Goal: Task Accomplishment & Management: Manage account settings

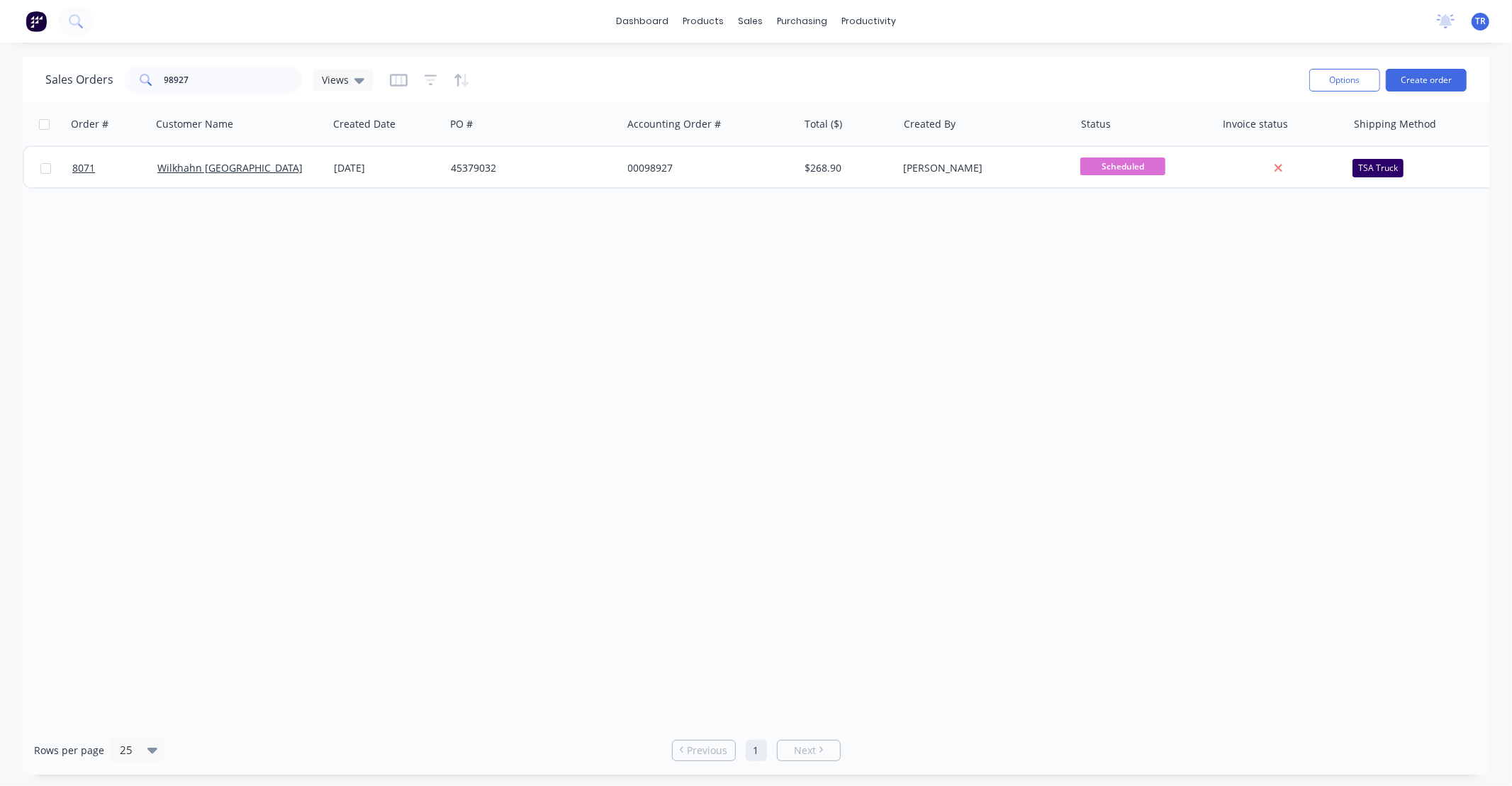
click at [1260, 293] on div "Order # Customer Name Created Date PO # Accounting Order # Total ($) Created By…" at bounding box center [756, 413] width 1467 height 622
click at [1323, 323] on div "Order # Customer Name Created Date PO # Accounting Order # Total ($) Created By…" at bounding box center [756, 413] width 1467 height 622
click at [1042, 391] on div "Order # Customer Name Created Date PO # Accounting Order # Total ($) Created By…" at bounding box center [756, 413] width 1467 height 622
click at [1194, 388] on div "Order # Customer Name Created Date PO # Accounting Order # Total ($) Created By…" at bounding box center [756, 413] width 1467 height 622
drag, startPoint x: 1282, startPoint y: 424, endPoint x: 1383, endPoint y: 408, distance: 102.3
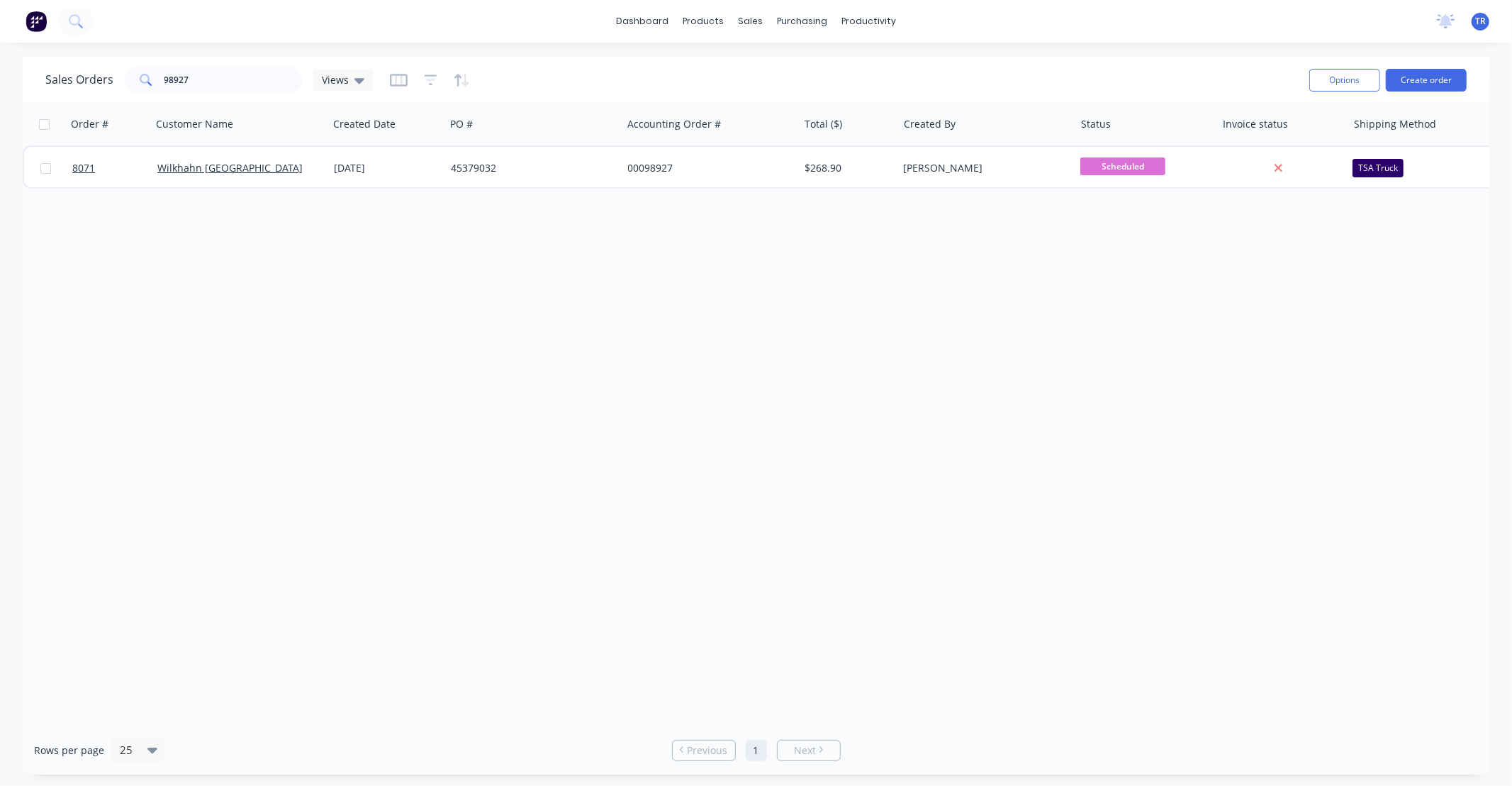
click at [1282, 424] on div "Order # Customer Name Created Date PO # Accounting Order # Total ($) Created By…" at bounding box center [756, 413] width 1467 height 622
drag, startPoint x: 1154, startPoint y: 408, endPoint x: 832, endPoint y: 292, distance: 342.3
click at [1154, 408] on div "Order # Customer Name Created Date PO # Accounting Order # Total ($) Created By…" at bounding box center [756, 413] width 1467 height 622
drag, startPoint x: 206, startPoint y: 86, endPoint x: 68, endPoint y: 95, distance: 138.3
click at [68, 95] on div "Sales Orders 98927 Views" at bounding box center [671, 79] width 1253 height 35
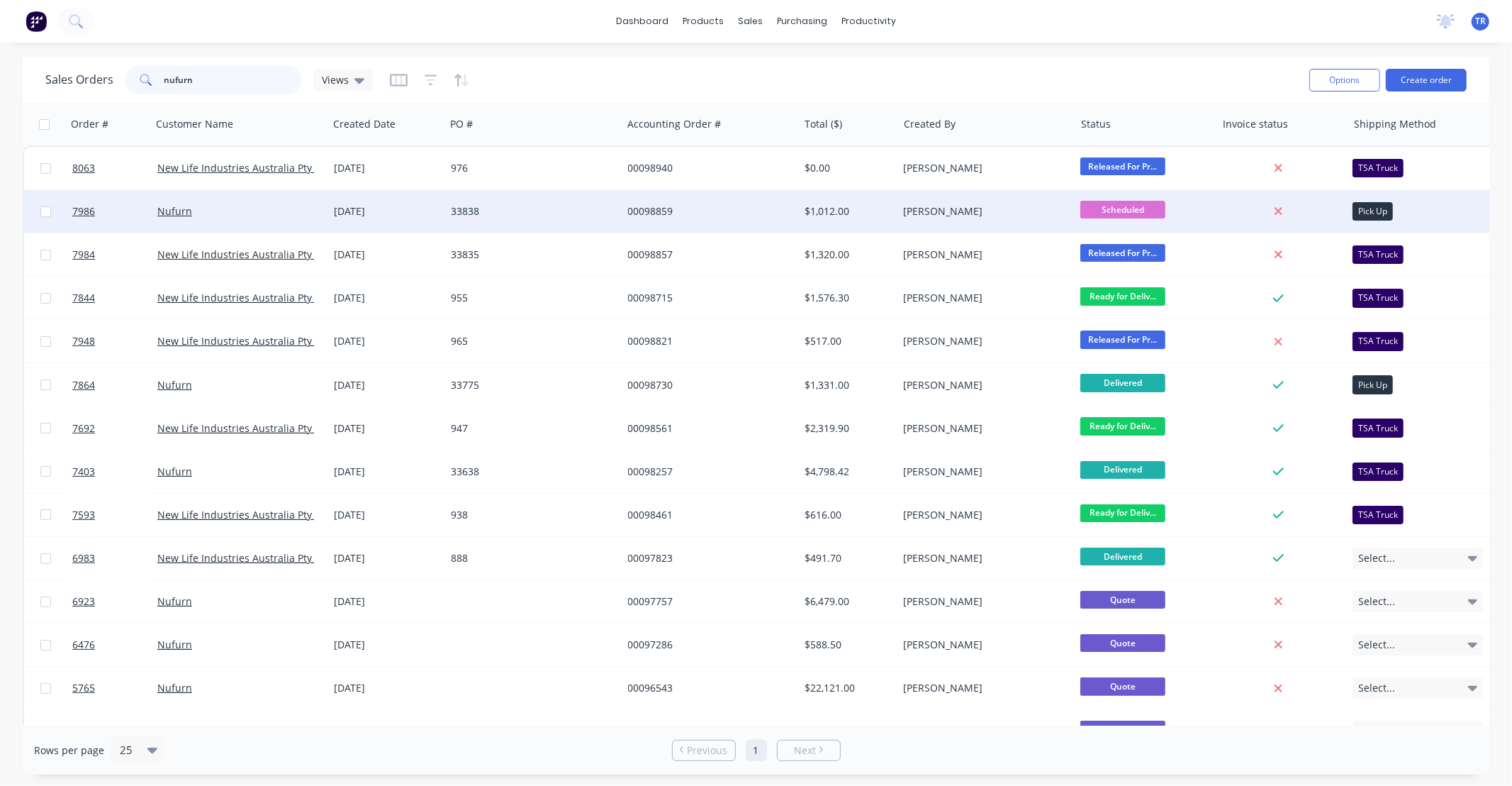
type input "nufurn"
click at [553, 208] on div "33838" at bounding box center [529, 211] width 158 height 15
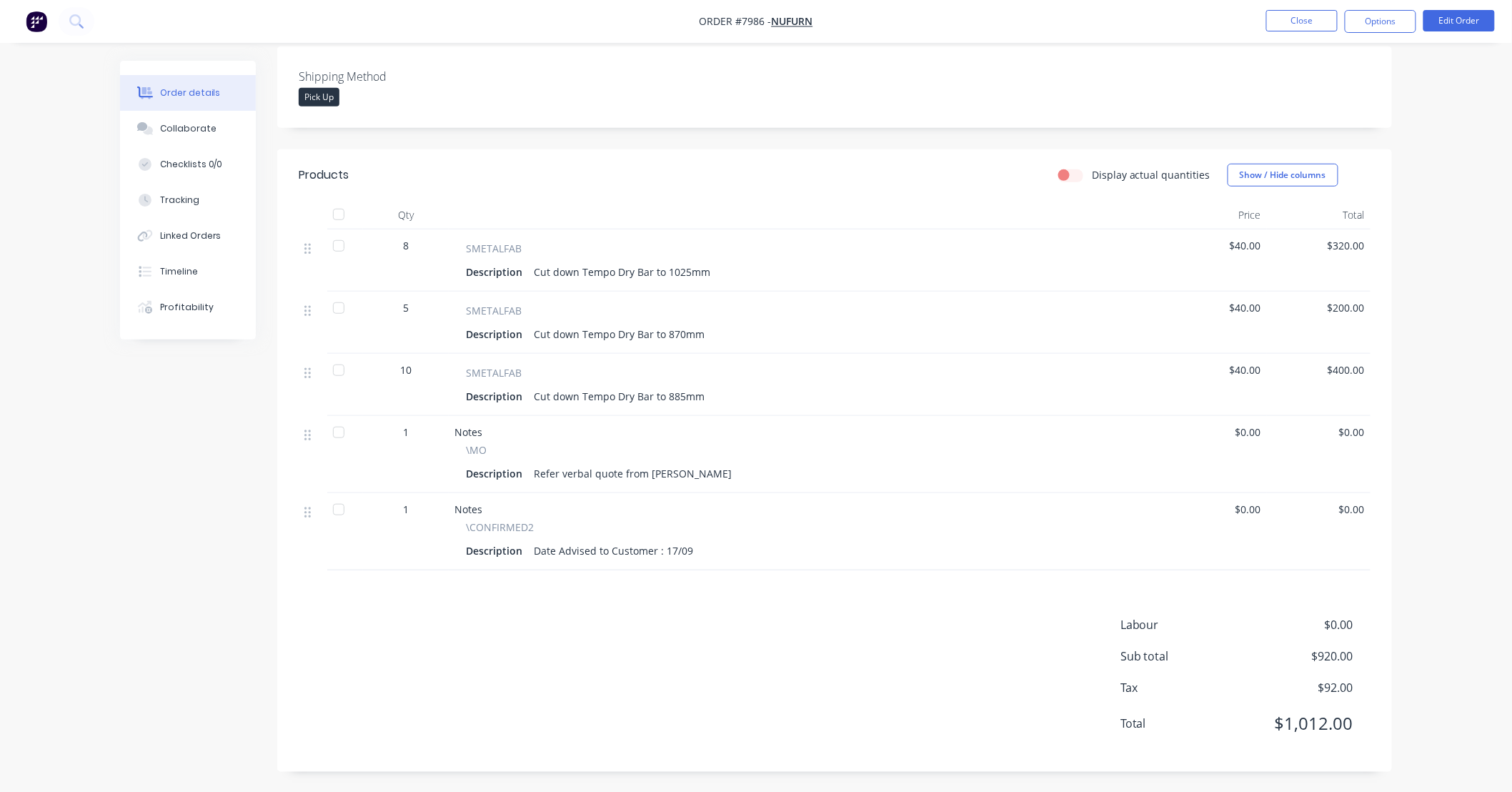
scroll to position [312, 0]
click at [1429, 381] on div "Order details Collaborate Checklists 0/0 Tracking Linked Orders Timeline Profit…" at bounding box center [756, 240] width 1512 height 1104
click at [1446, 20] on button "Edit Order" at bounding box center [1458, 20] width 71 height 21
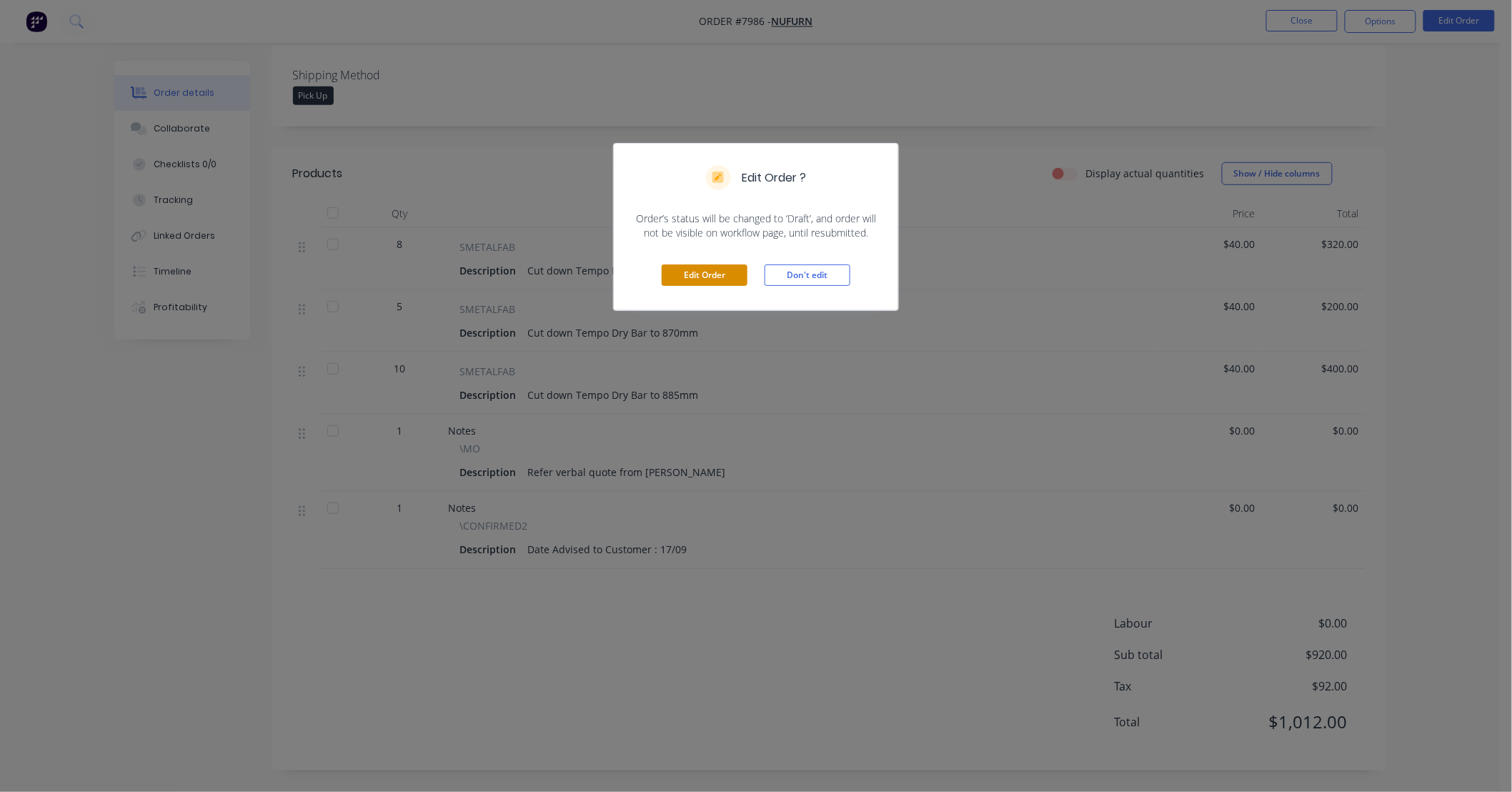
click at [729, 276] on button "Edit Order" at bounding box center [705, 275] width 86 height 21
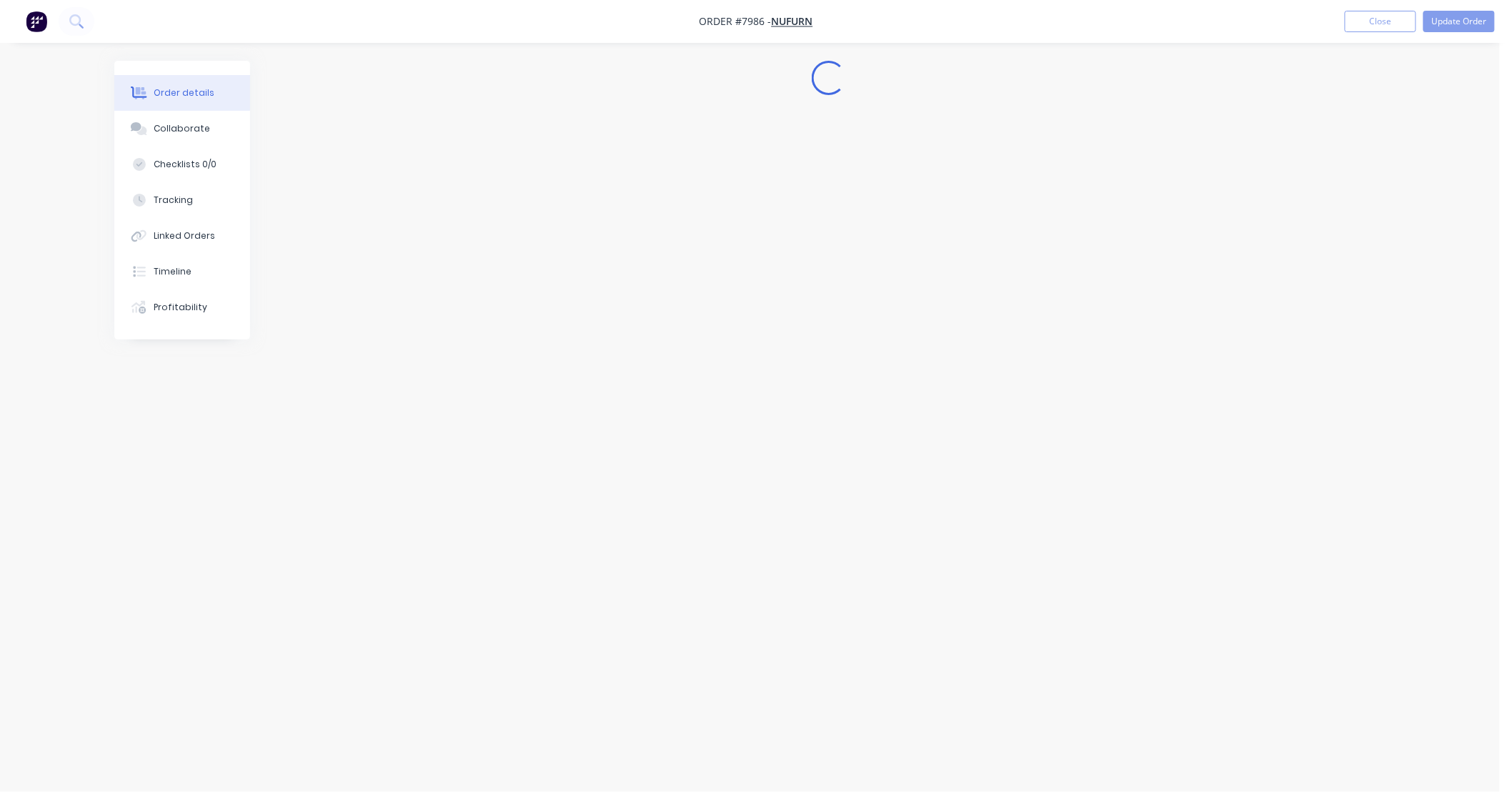
scroll to position [0, 0]
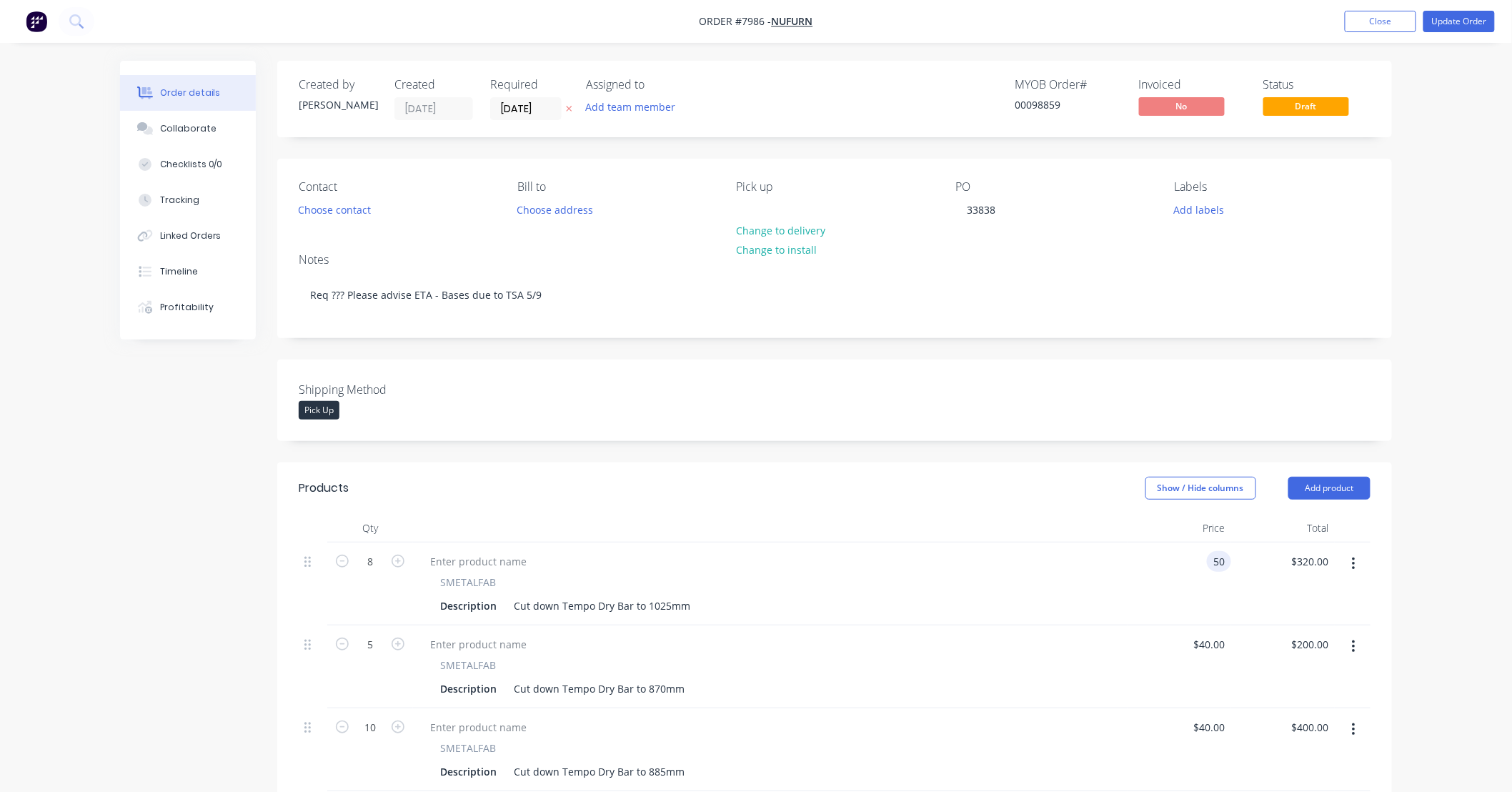
type input "$50.00"
type input "$400.00"
type input "$50.00"
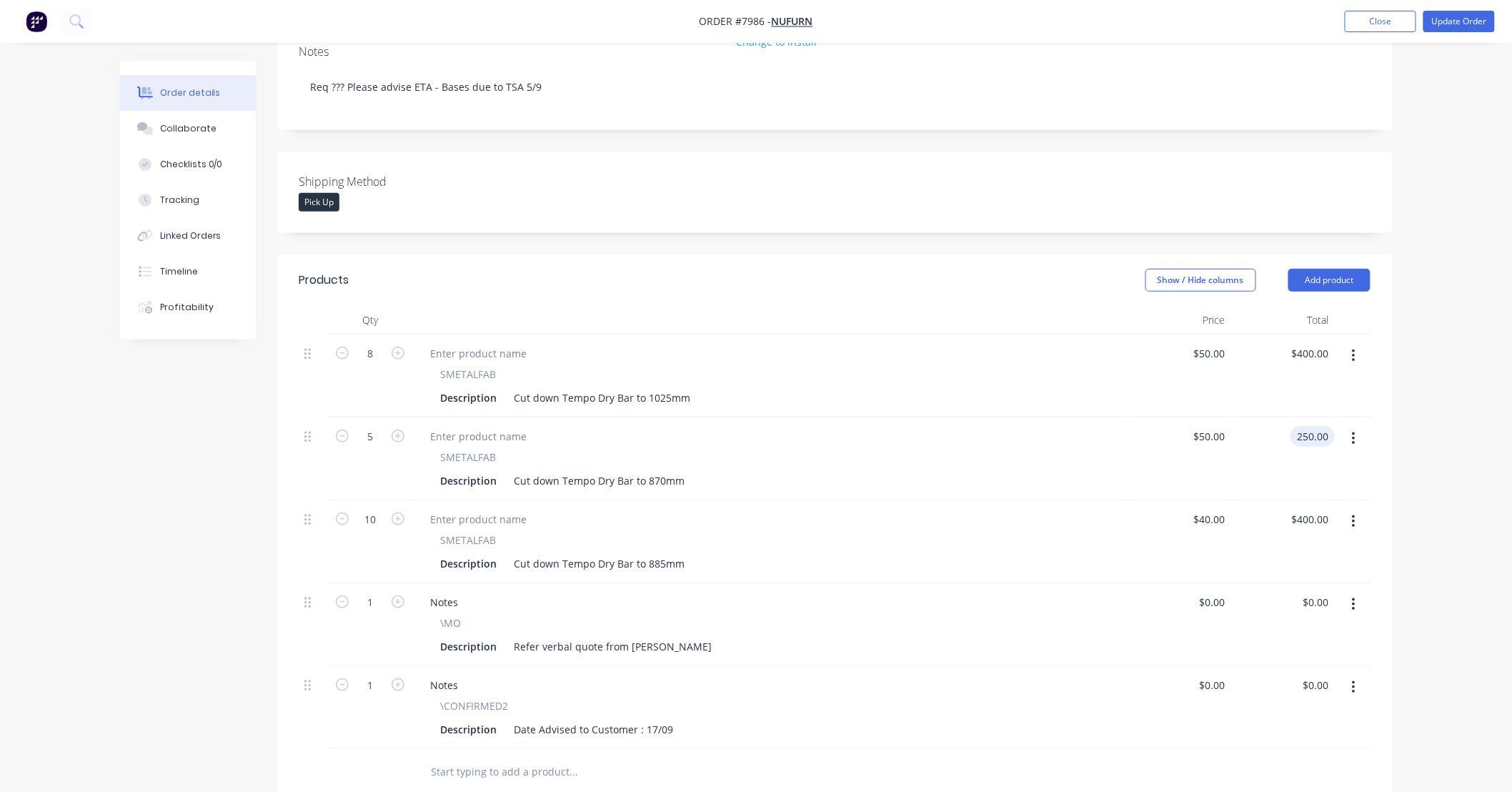
scroll to position [212, 0]
type input "$250.00"
type input "50"
type input "400.00"
type input "$50.00"
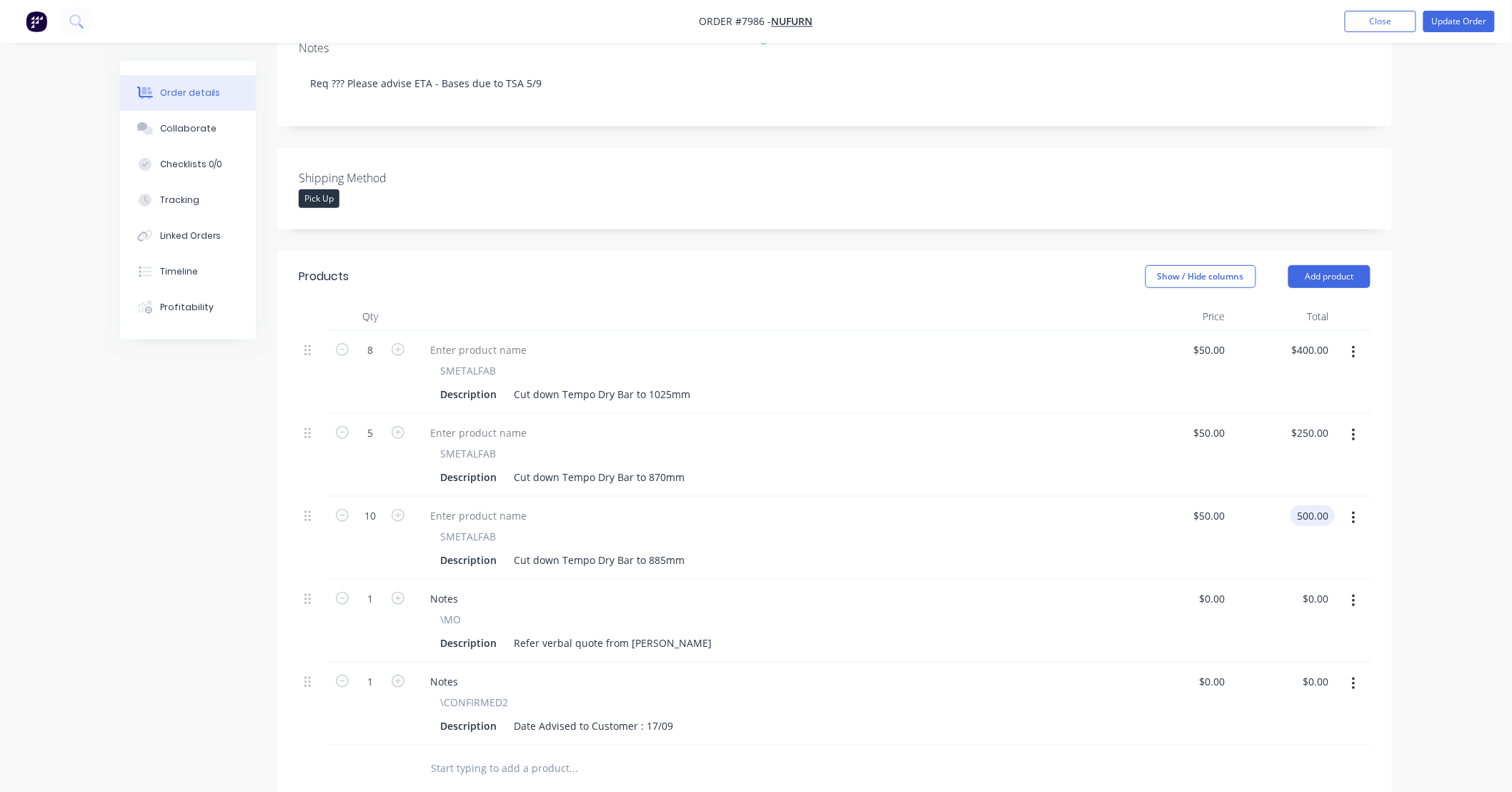
type input "$500.00"
click at [1429, 602] on div "Order details Collaborate Checklists 0/0 Tracking Linked Orders Timeline Profit…" at bounding box center [756, 456] width 1512 height 1336
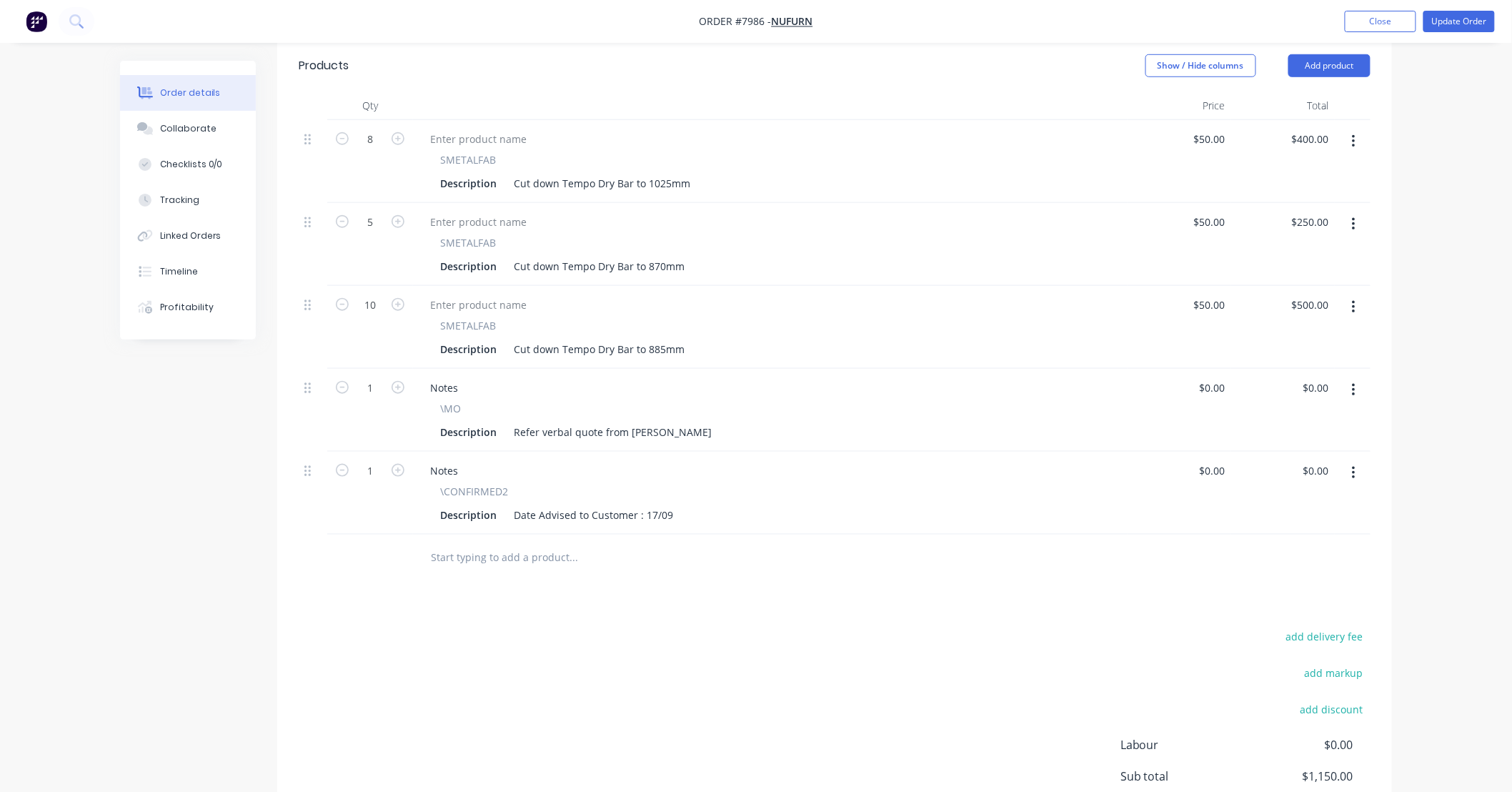
scroll to position [423, 0]
click at [1356, 390] on button "button" at bounding box center [1353, 389] width 33 height 25
click at [1306, 518] on div "Delete" at bounding box center [1302, 512] width 110 height 20
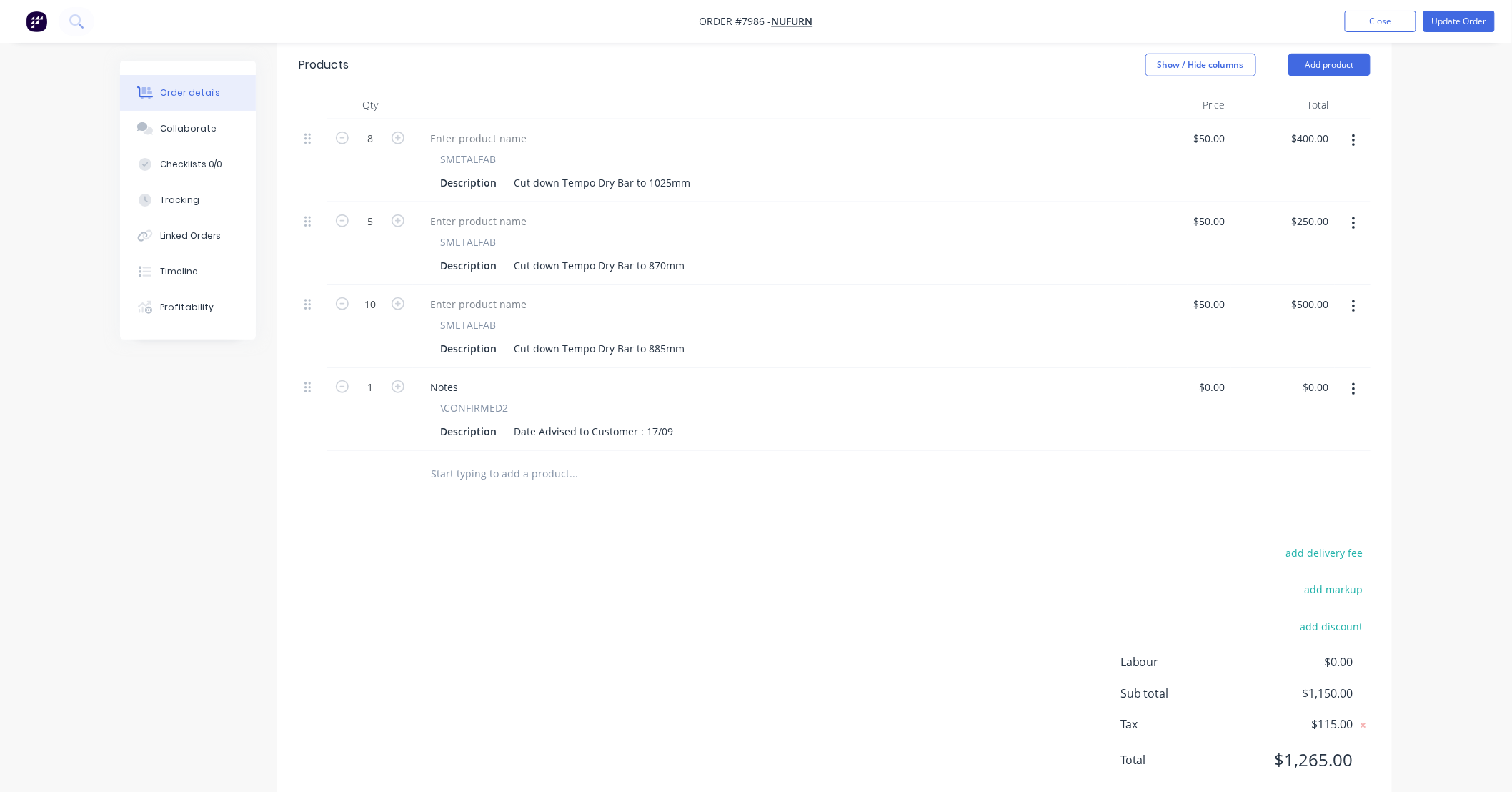
click at [1418, 433] on div "Order details Collaborate Checklists 0/0 Tracking Linked Orders Timeline Profit…" at bounding box center [756, 203] width 1512 height 1253
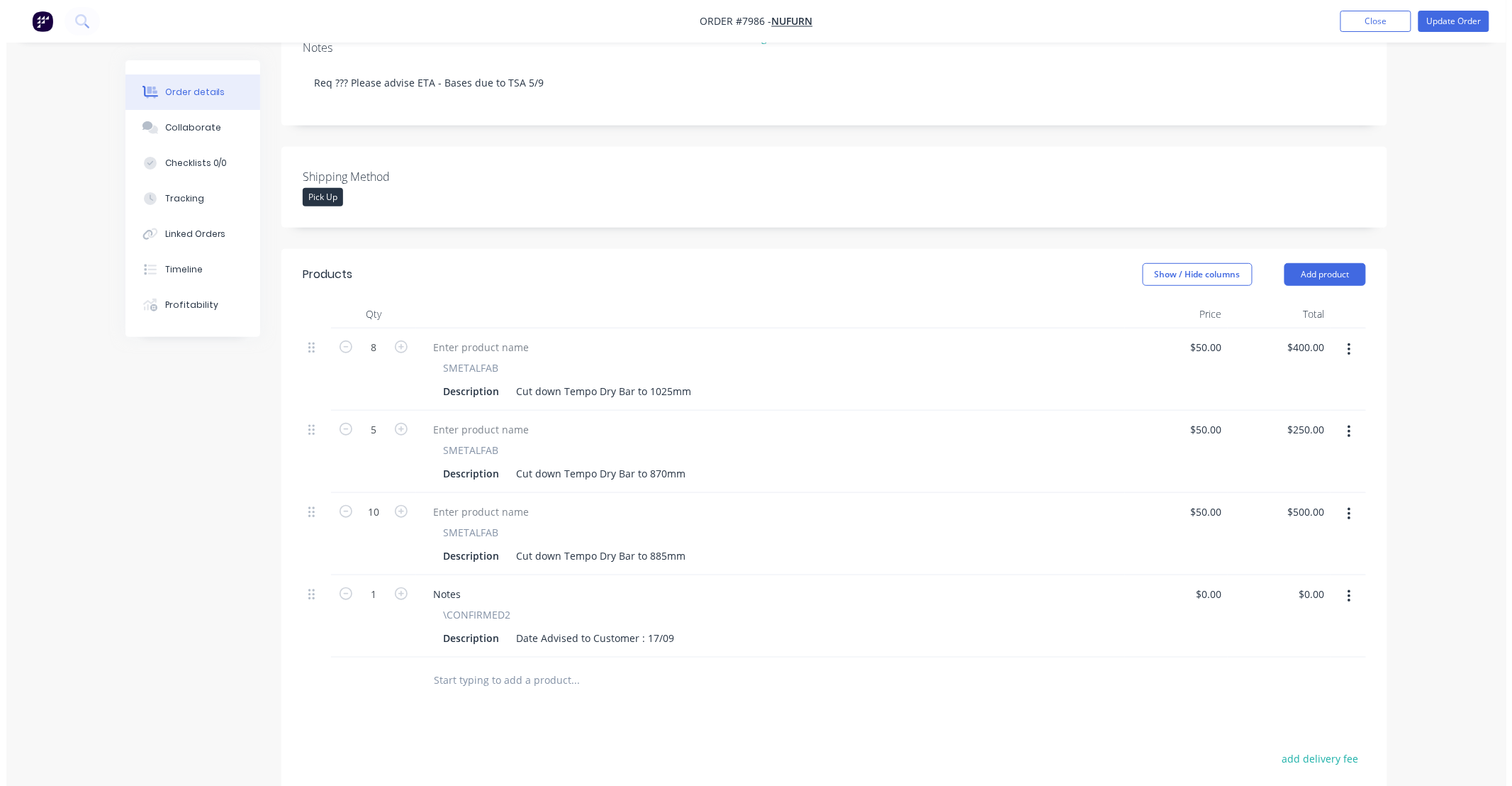
scroll to position [0, 0]
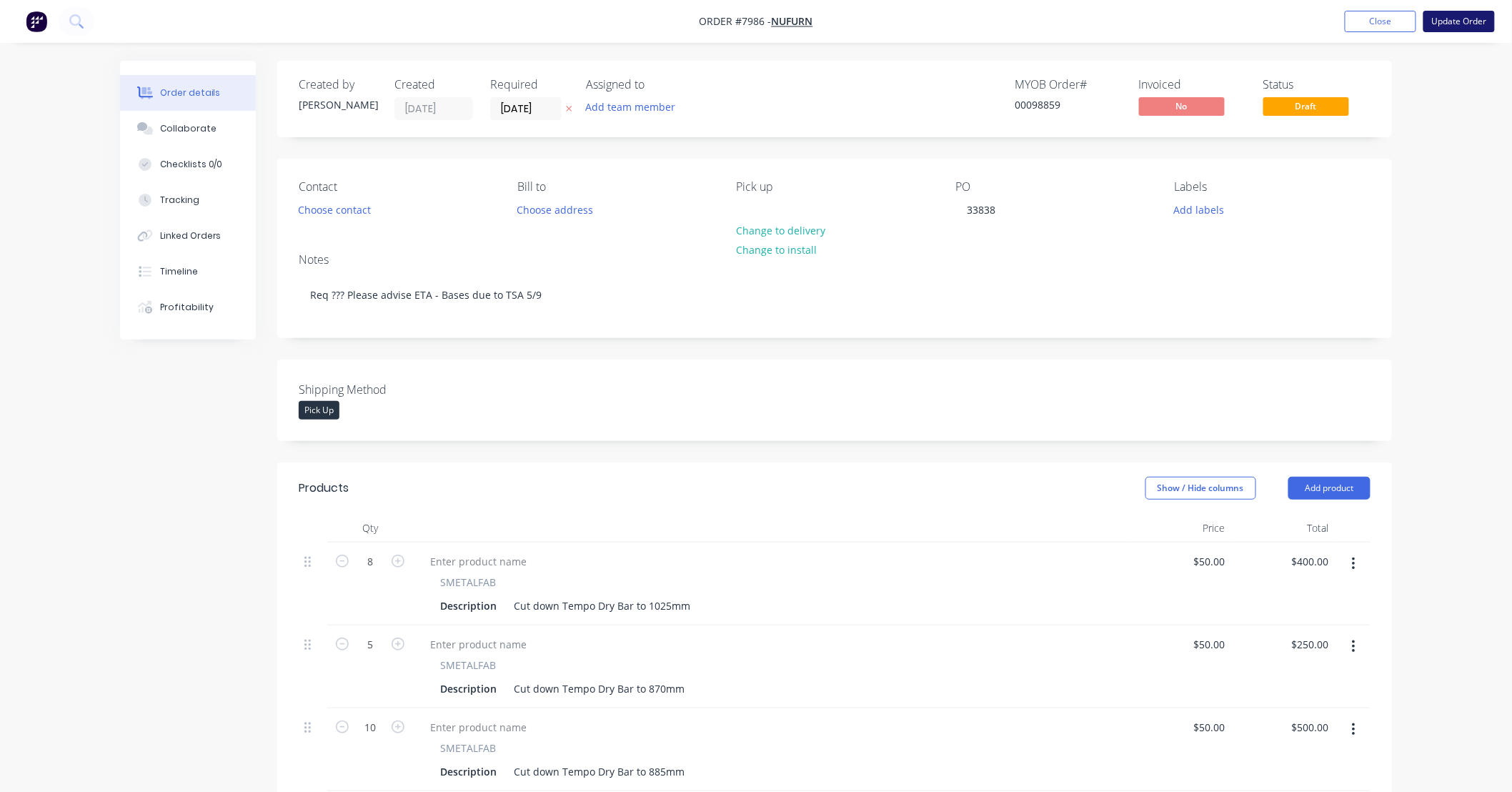
click at [1470, 19] on button "Update Order" at bounding box center [1458, 21] width 71 height 21
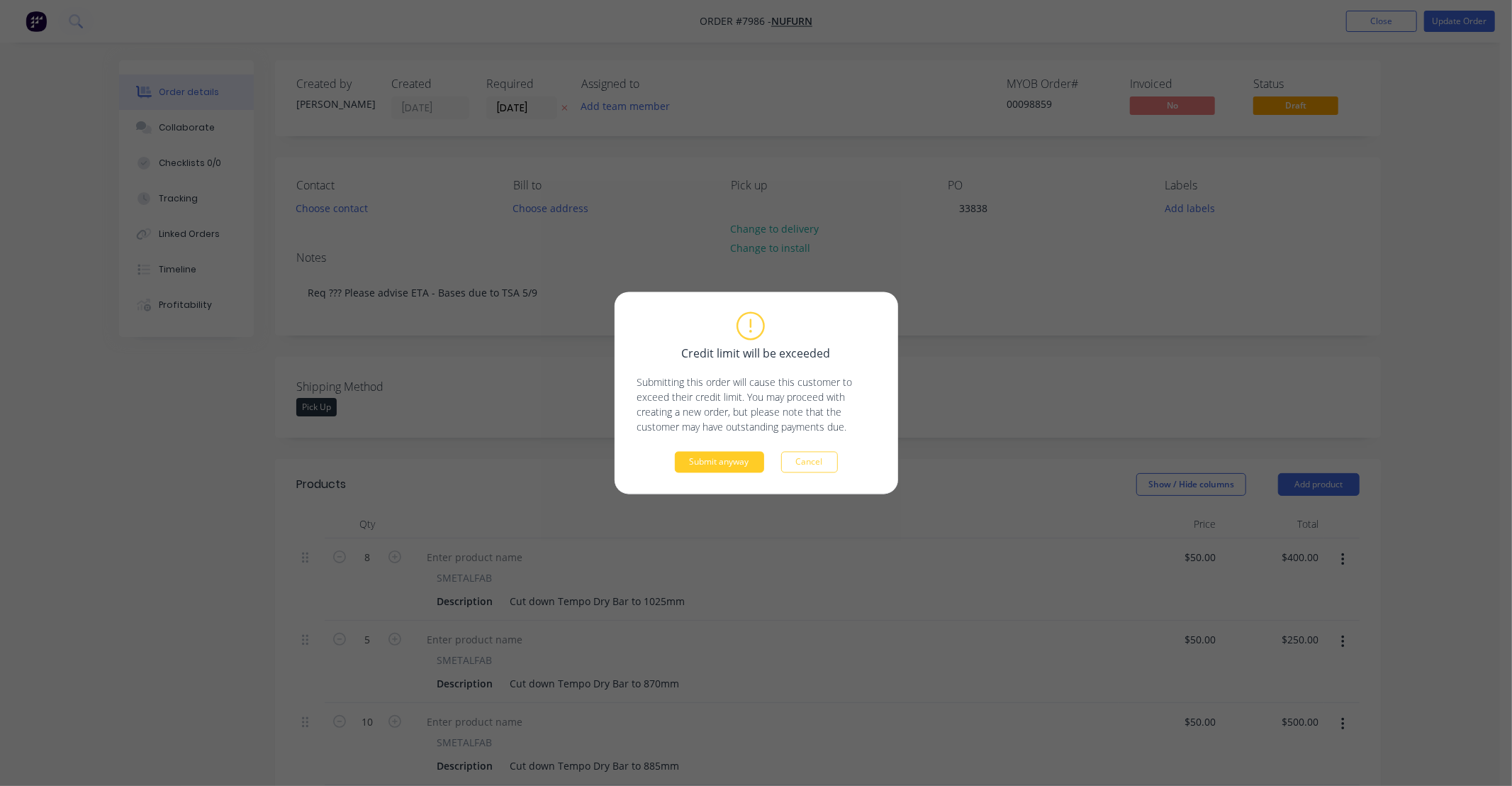
click at [735, 458] on button "Submit anyway" at bounding box center [720, 463] width 89 height 21
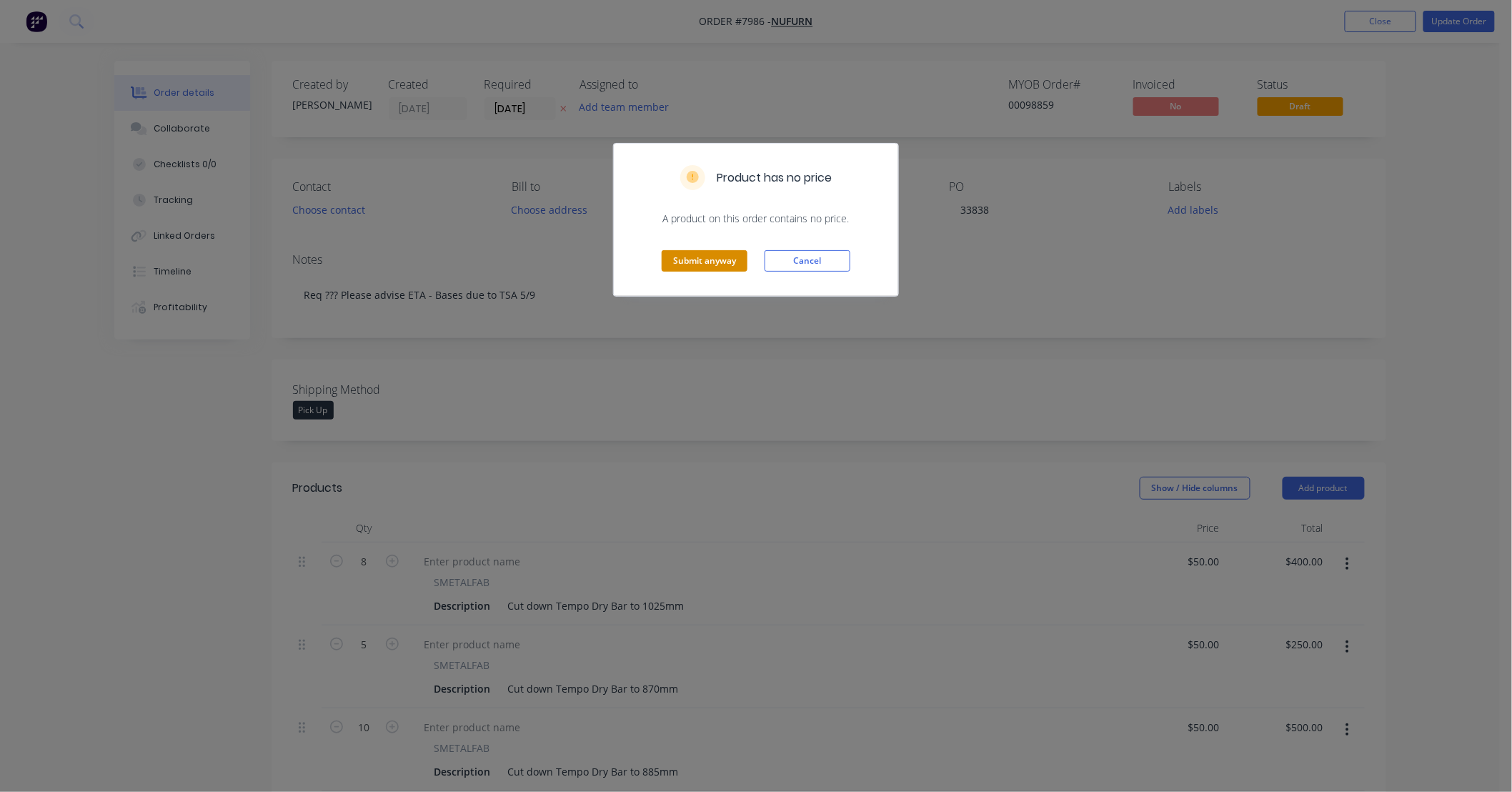
click at [713, 262] on button "Submit anyway" at bounding box center [705, 261] width 86 height 21
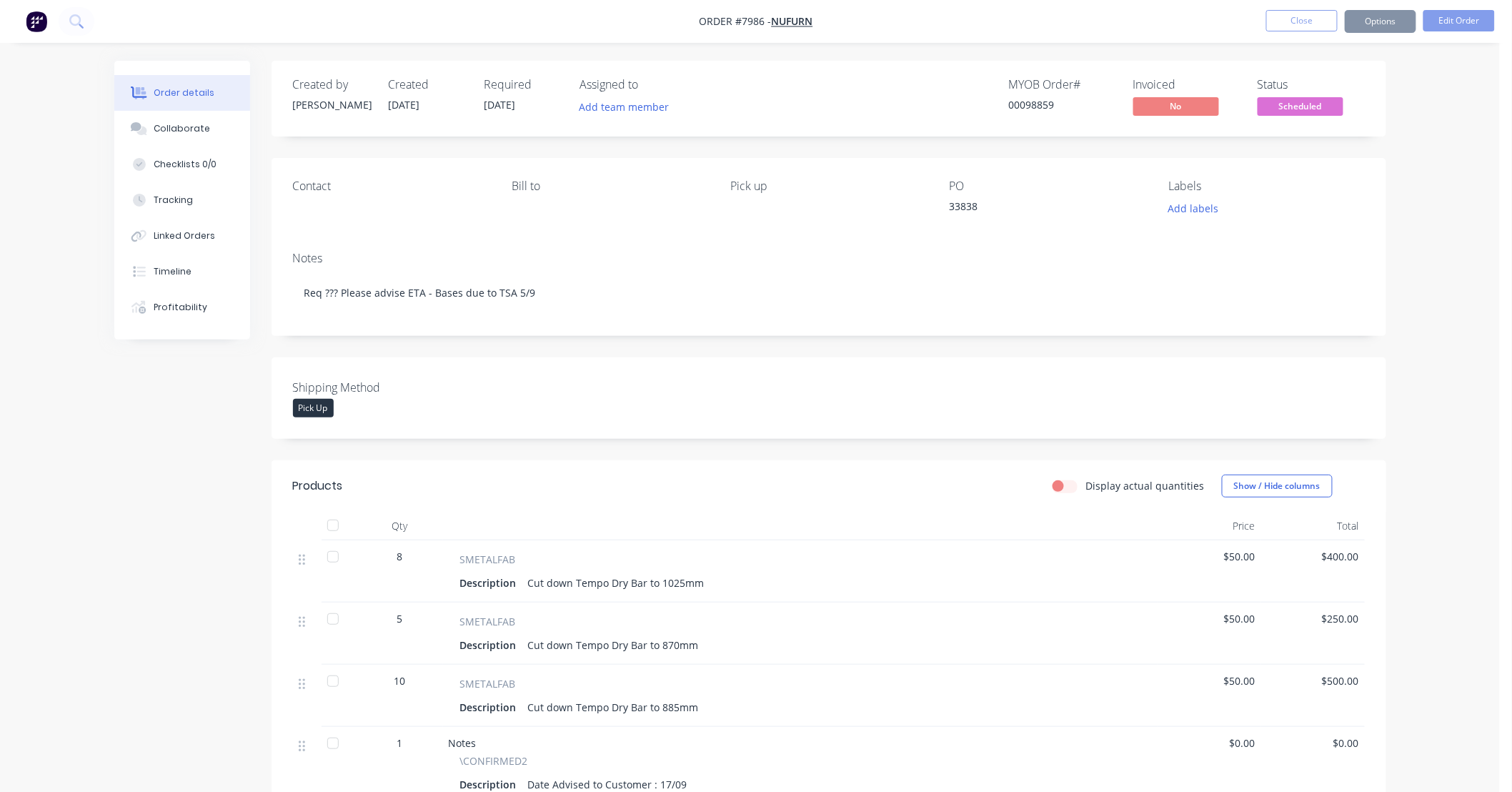
click at [1432, 388] on div "Order details Collaborate Checklists 0/0 Tracking Linked Orders Timeline Profit…" at bounding box center [750, 513] width 1499 height 1027
click at [1429, 411] on div "Order details Collaborate Checklists 0/0 Tracking Linked Orders Timeline Profit…" at bounding box center [750, 513] width 1499 height 1027
click at [1301, 22] on button "Close" at bounding box center [1301, 20] width 71 height 21
